Goal: Navigation & Orientation: Find specific page/section

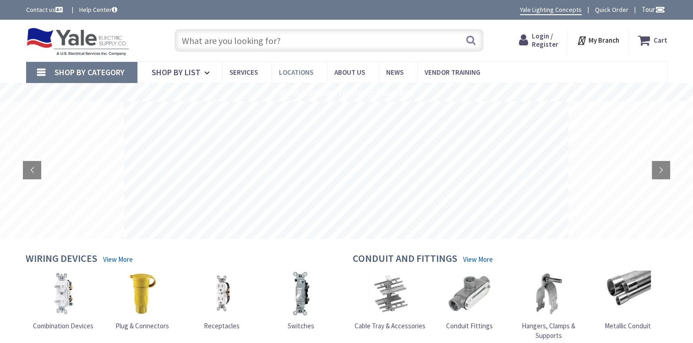
click at [301, 73] on span "Locations" at bounding box center [296, 72] width 34 height 9
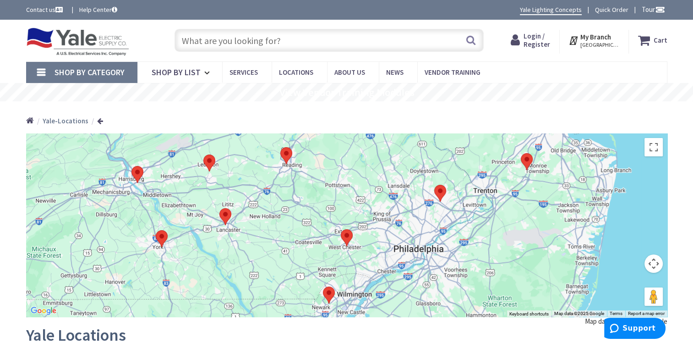
click at [58, 41] on img at bounding box center [78, 41] width 104 height 28
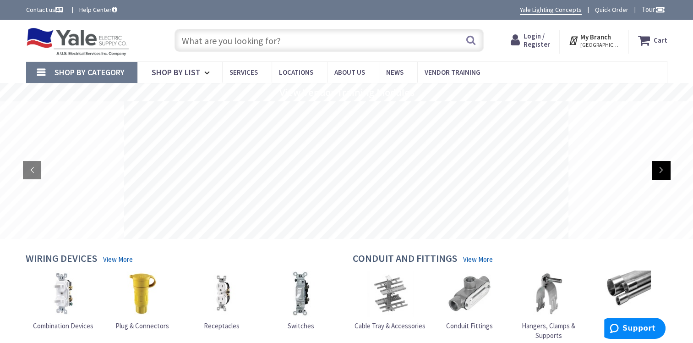
click at [666, 169] on rs-arrow at bounding box center [661, 170] width 18 height 18
click at [660, 164] on rs-arrow at bounding box center [661, 170] width 18 height 18
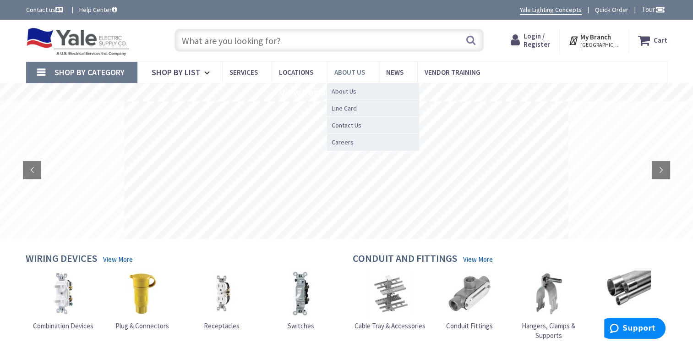
click at [344, 74] on span "About Us" at bounding box center [349, 72] width 31 height 9
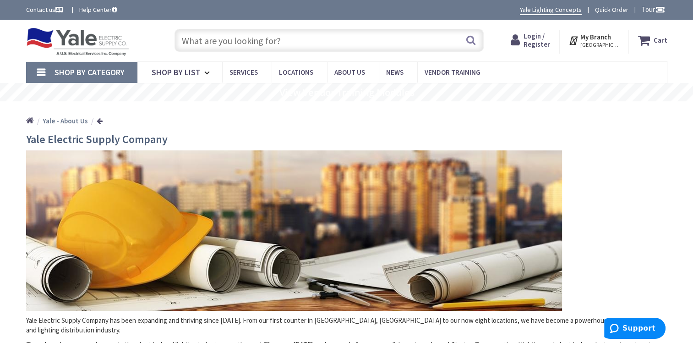
click at [55, 38] on img at bounding box center [78, 41] width 104 height 28
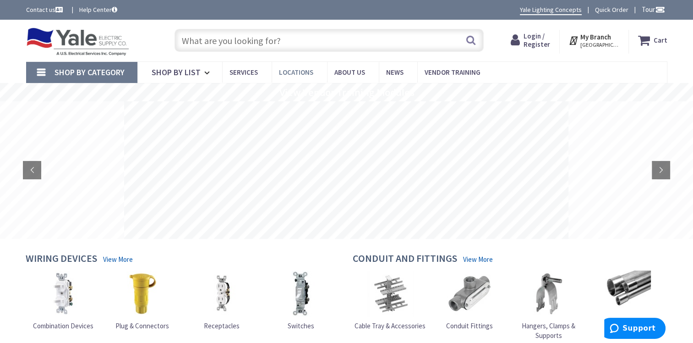
click at [300, 71] on span "Locations" at bounding box center [296, 72] width 34 height 9
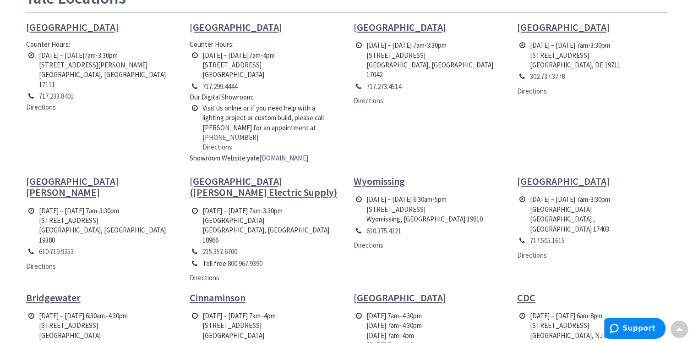
scroll to position [321, 0]
